Goal: Transaction & Acquisition: Purchase product/service

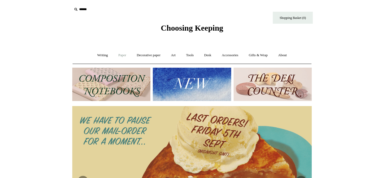
click at [122, 56] on link "Paper +" at bounding box center [122, 55] width 18 height 14
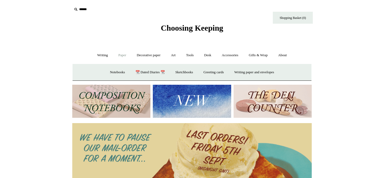
click at [116, 93] on img at bounding box center [111, 101] width 78 height 33
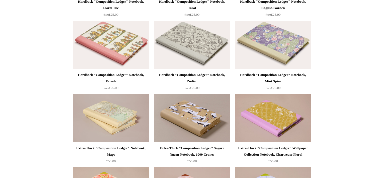
scroll to position [183, 0]
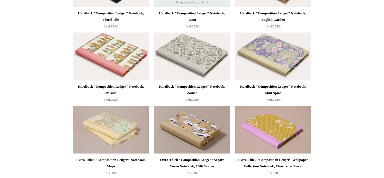
click at [203, 47] on img at bounding box center [192, 56] width 76 height 48
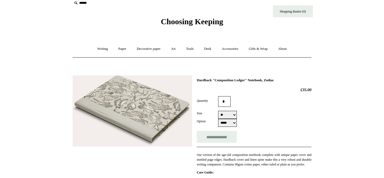
scroll to position [10, 0]
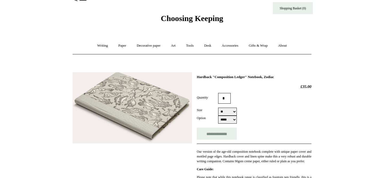
select select "**"
